Goal: Find specific page/section: Find specific page/section

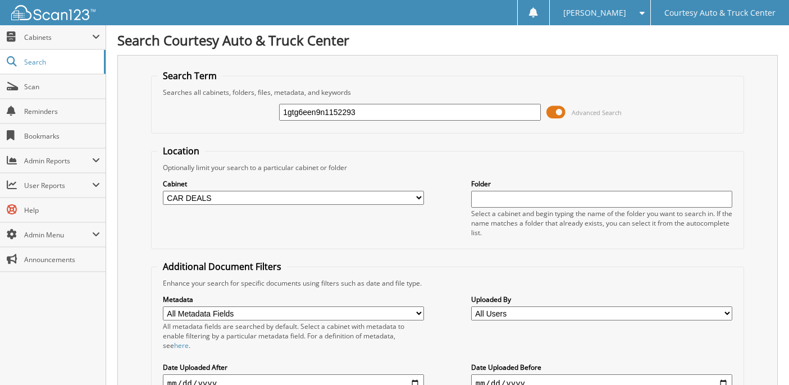
select select "26245"
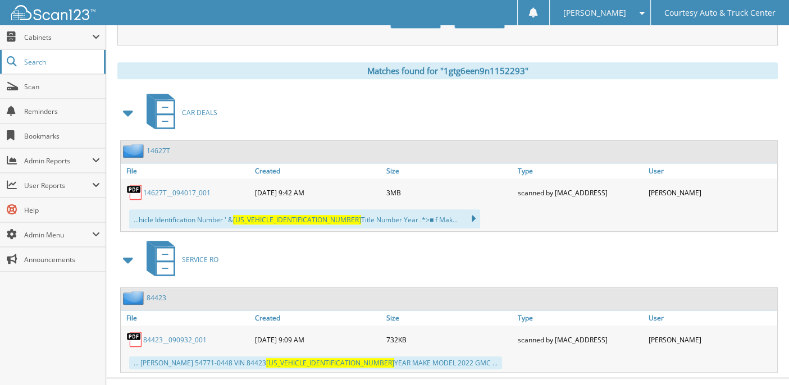
click at [34, 61] on span "Search" at bounding box center [61, 62] width 74 height 10
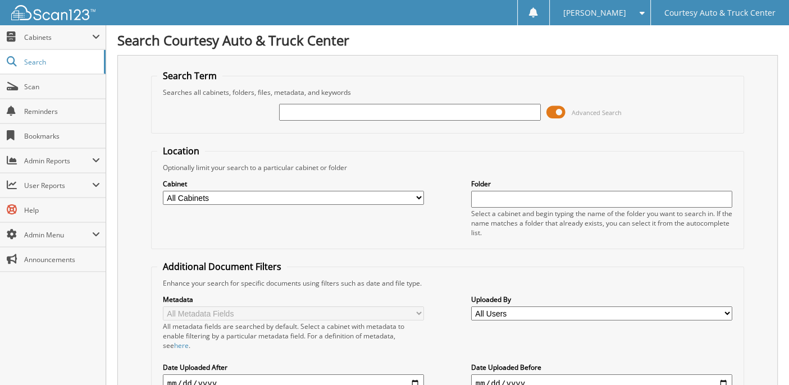
click at [293, 111] on input "text" at bounding box center [409, 112] width 261 height 17
type input "14515C"
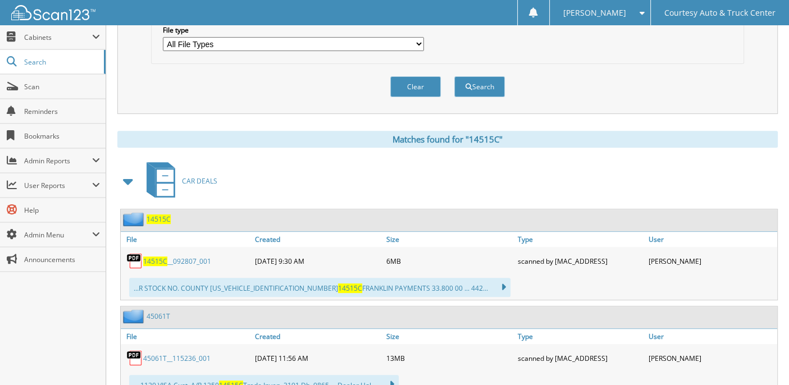
scroll to position [382, 0]
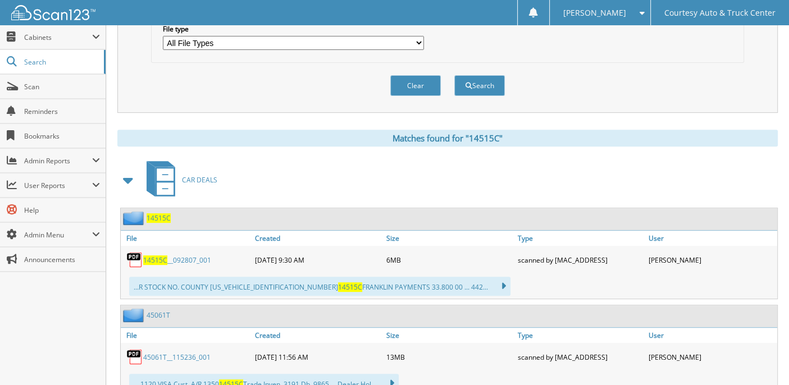
click at [166, 256] on span "14515C" at bounding box center [155, 261] width 24 height 10
click at [76, 63] on span "Search" at bounding box center [61, 62] width 74 height 10
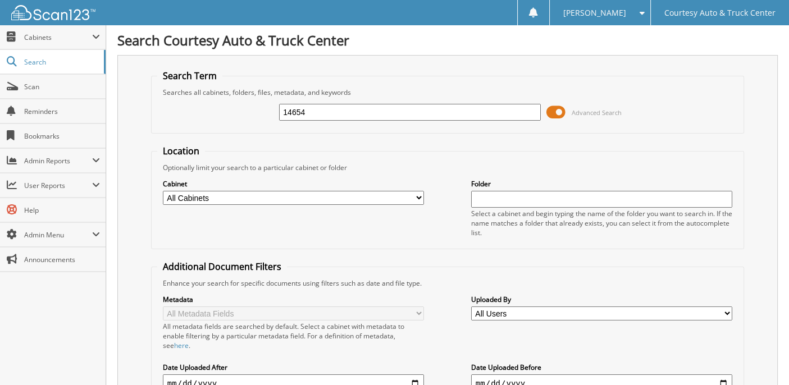
type input "14654"
click at [76, 63] on span "Search" at bounding box center [61, 62] width 74 height 10
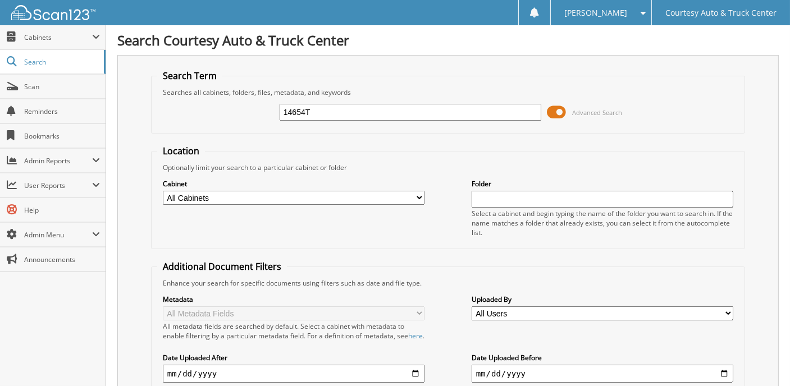
type input "14654T"
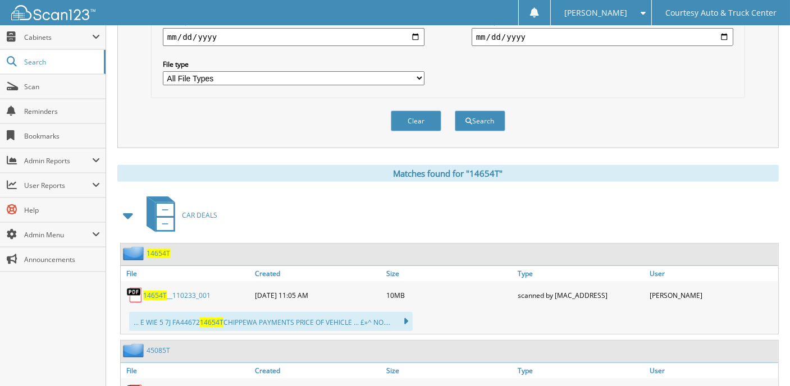
scroll to position [359, 0]
